Goal: Information Seeking & Learning: Learn about a topic

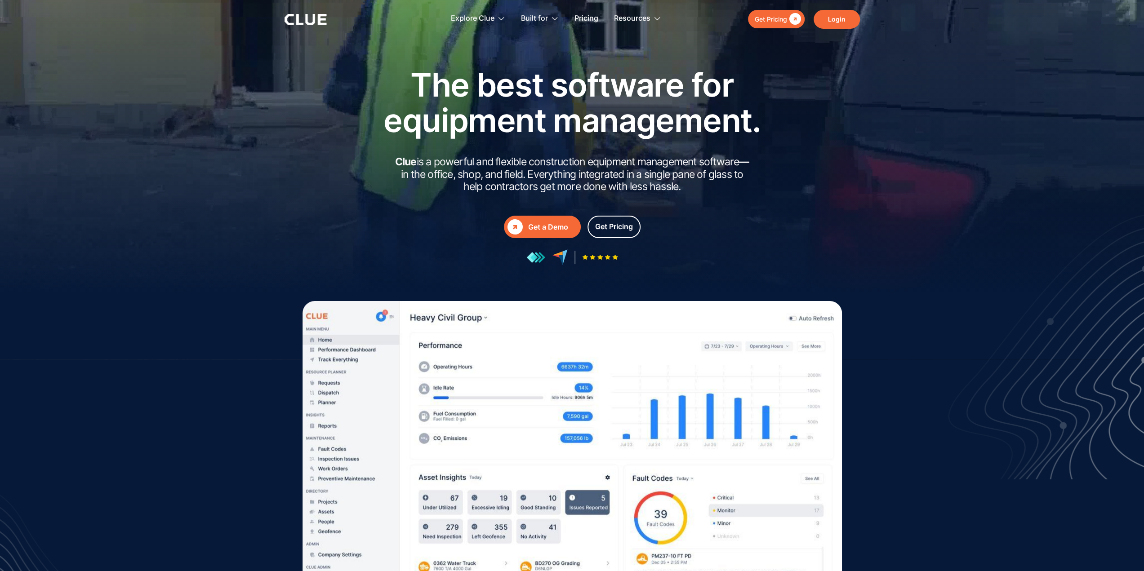
click at [834, 25] on link "Login" at bounding box center [837, 19] width 46 height 19
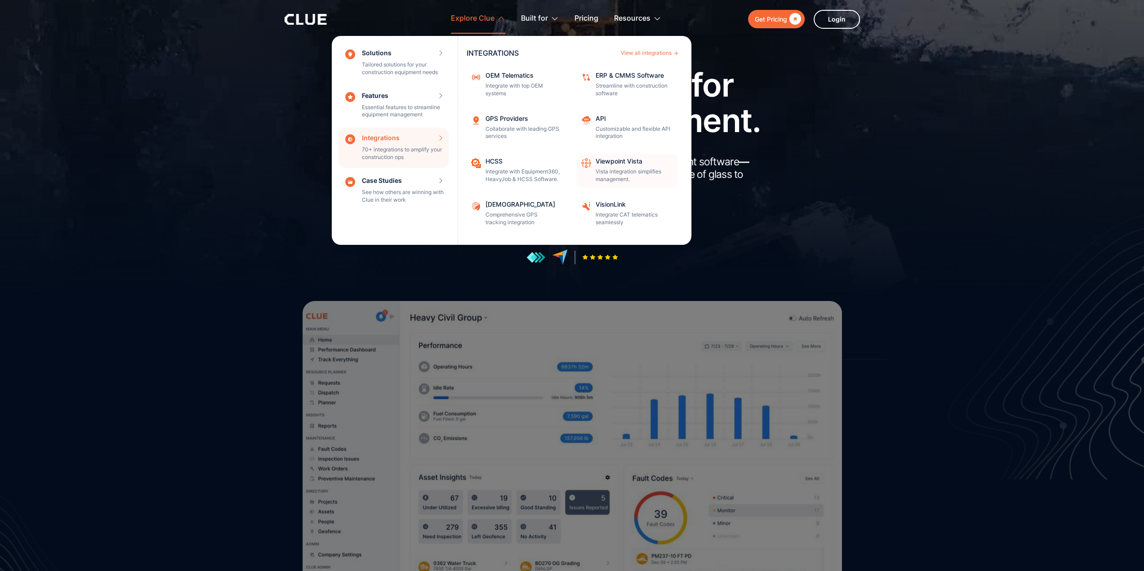
click at [623, 174] on p "Vista integration simplifies management." at bounding box center [634, 175] width 76 height 15
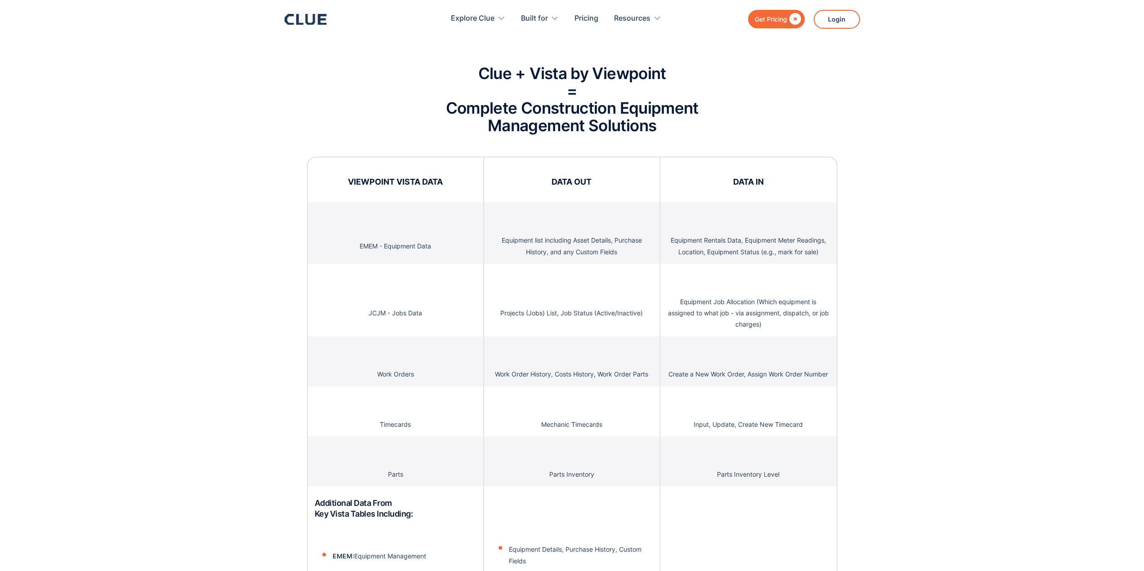
scroll to position [1529, 0]
drag, startPoint x: 691, startPoint y: 411, endPoint x: 821, endPoint y: 415, distance: 129.5
click at [821, 415] on div "Input, Update, Create New Timecard" at bounding box center [748, 411] width 176 height 50
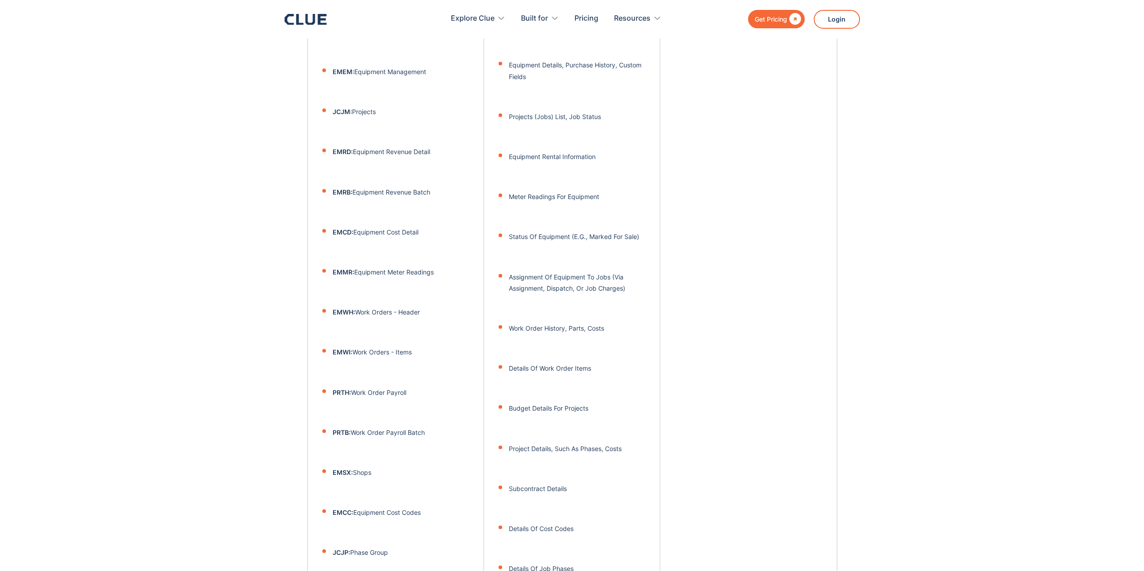
scroll to position [2113, 0]
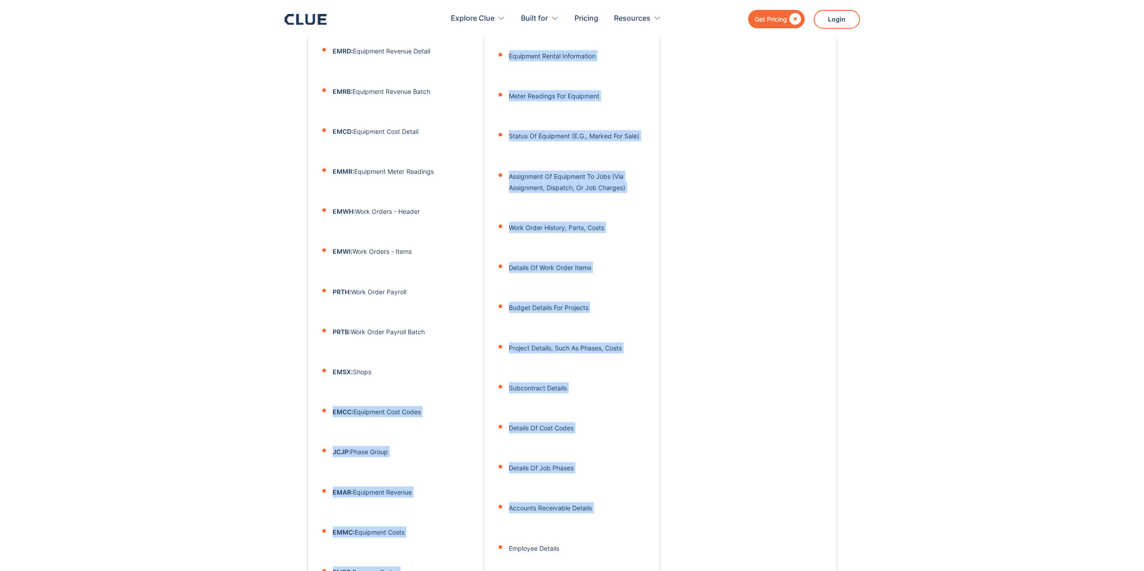
drag, startPoint x: 332, startPoint y: 408, endPoint x: 568, endPoint y: 520, distance: 261.6
click at [568, 520] on div "VIEWPOINT VISTA DATA DATA OUT DATA IN EMEM - Equipment Data Equipment list incl…" at bounding box center [572, 141] width 530 height 1139
click at [466, 474] on li "EMAR: Equipment Revenue" at bounding box center [405, 479] width 144 height 38
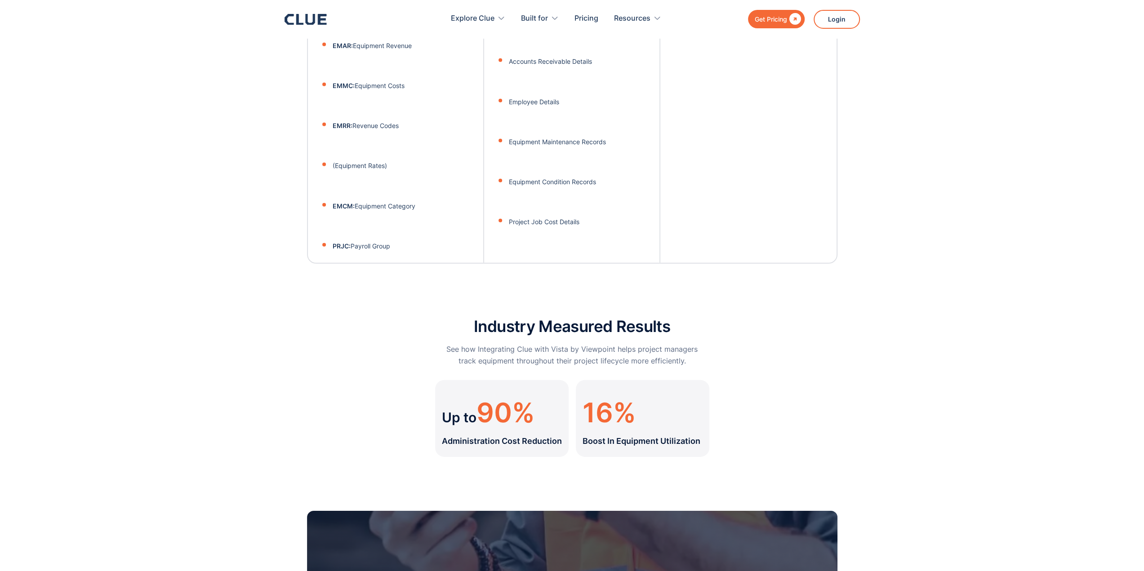
scroll to position [2563, 0]
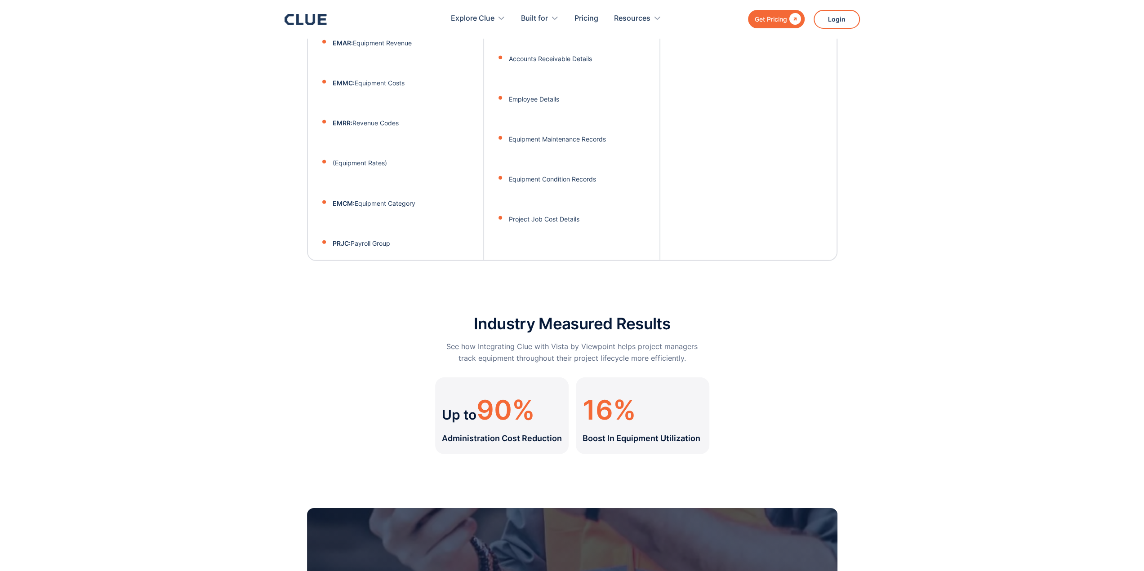
drag, startPoint x: 417, startPoint y: 240, endPoint x: 331, endPoint y: 149, distance: 125.6
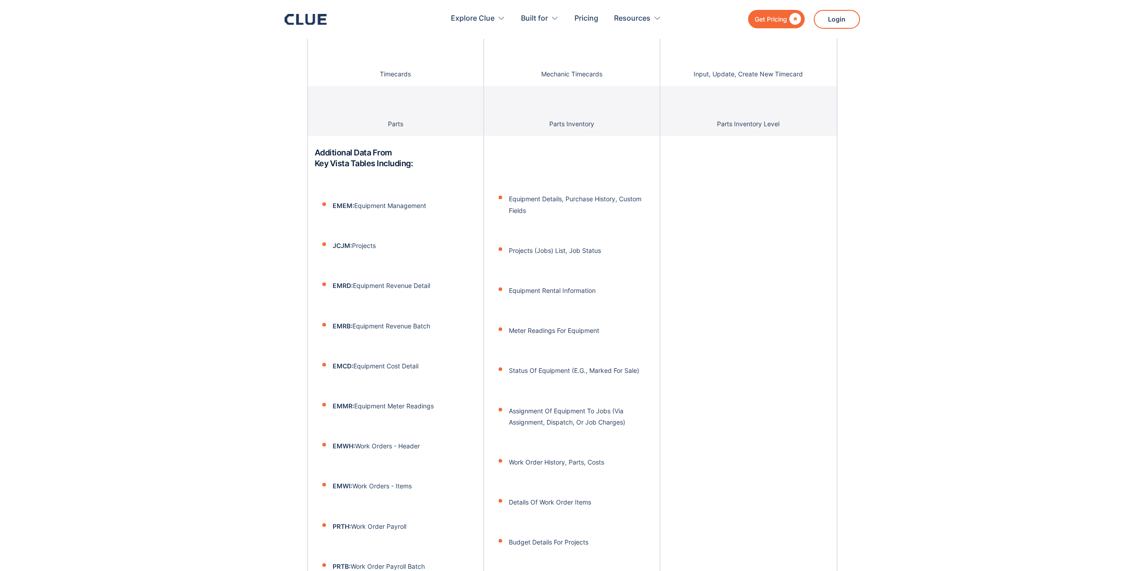
scroll to position [1708, 0]
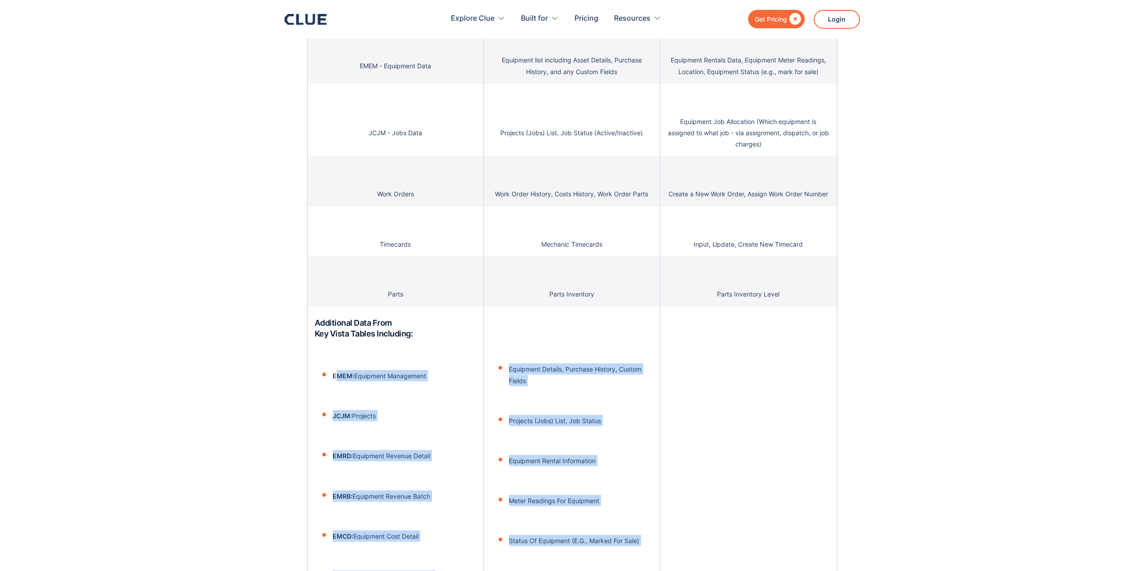
drag, startPoint x: 337, startPoint y: 366, endPoint x: 734, endPoint y: 514, distance: 423.5
click at [728, 522] on div "VIEWPOINT VISTA DATA DATA OUT DATA IN EMEM - Equipment Data Equipment list incl…" at bounding box center [572, 545] width 530 height 1139
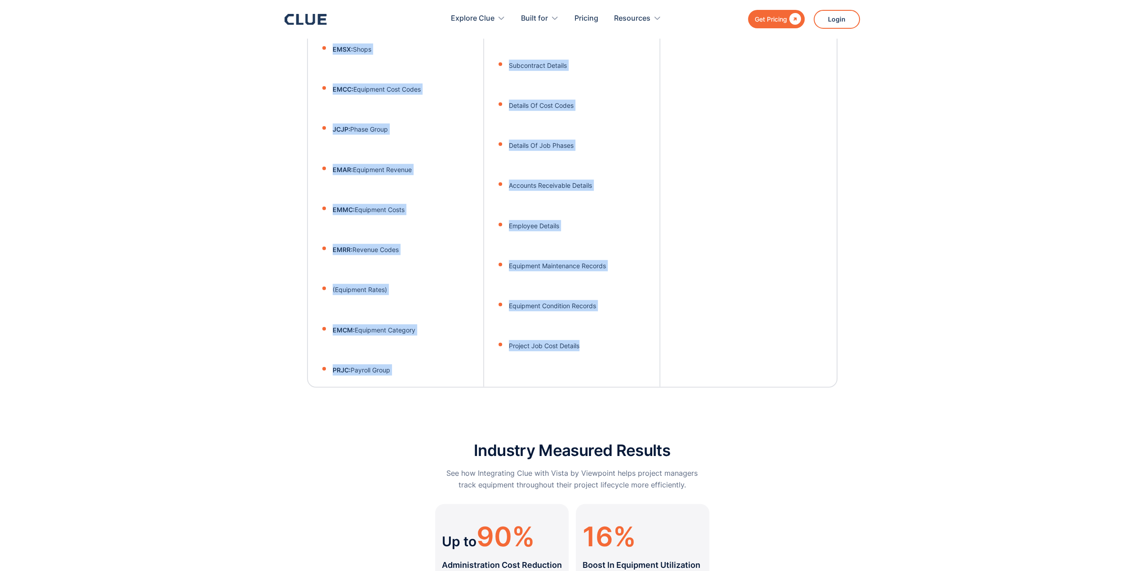
scroll to position [2473, 0]
